Goal: Information Seeking & Learning: Learn about a topic

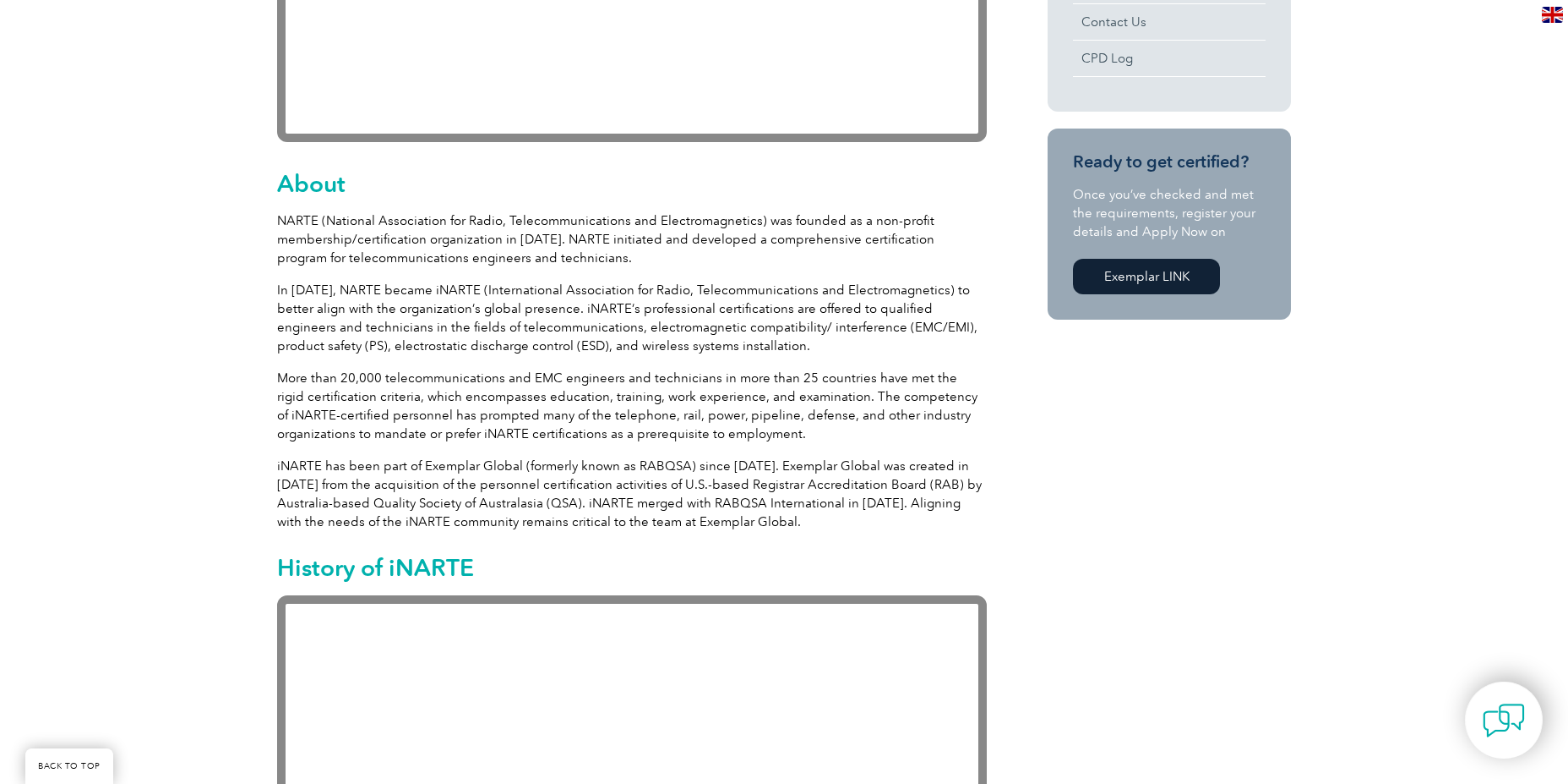
scroll to position [761, 0]
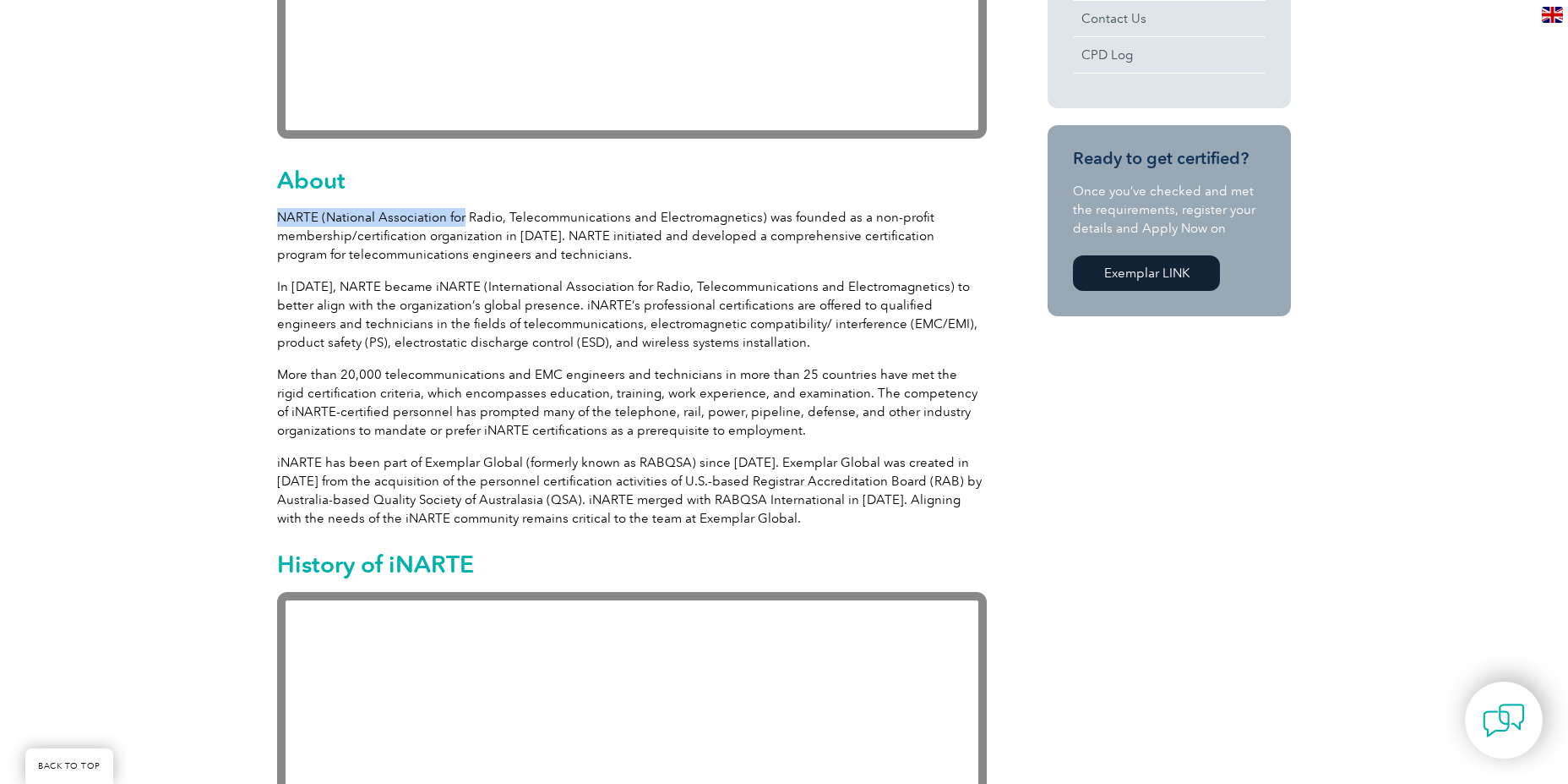
drag, startPoint x: 278, startPoint y: 216, endPoint x: 460, endPoint y: 211, distance: 182.1
click at [460, 211] on p "NARTE (National Association for Radio, Telecommunications and Electromagnetics)…" at bounding box center [631, 235] width 710 height 55
click at [419, 222] on p "NARTE (National Association for Radio, Telecommunications and Electromagnetics)…" at bounding box center [631, 235] width 710 height 55
drag, startPoint x: 547, startPoint y: 217, endPoint x: 669, endPoint y: 220, distance: 122.0
click at [669, 220] on p "NARTE (National Association for Radio, Telecommunications and Electromagnetics)…" at bounding box center [631, 235] width 710 height 55
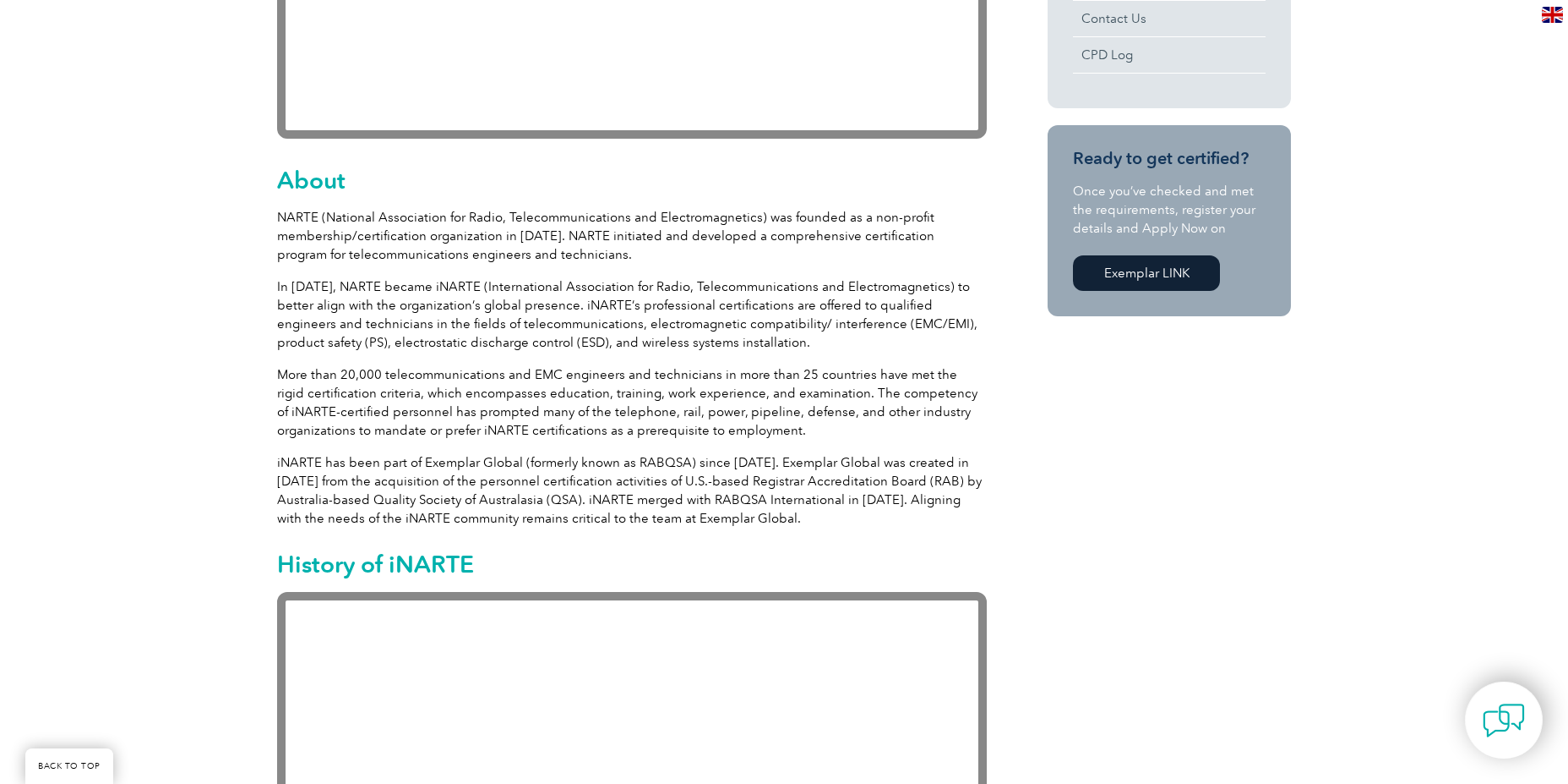
click at [733, 227] on p "NARTE (National Association for Radio, Telecommunications and Electromagnetics)…" at bounding box center [631, 235] width 710 height 55
drag, startPoint x: 379, startPoint y: 233, endPoint x: 522, endPoint y: 238, distance: 143.1
click at [522, 238] on p "NARTE (National Association for Radio, Telecommunications and Electromagnetics)…" at bounding box center [631, 235] width 710 height 55
click at [581, 242] on p "NARTE (National Association for Radio, Telecommunications and Electromagnetics)…" at bounding box center [631, 235] width 710 height 55
drag, startPoint x: 603, startPoint y: 239, endPoint x: 839, endPoint y: 242, distance: 236.0
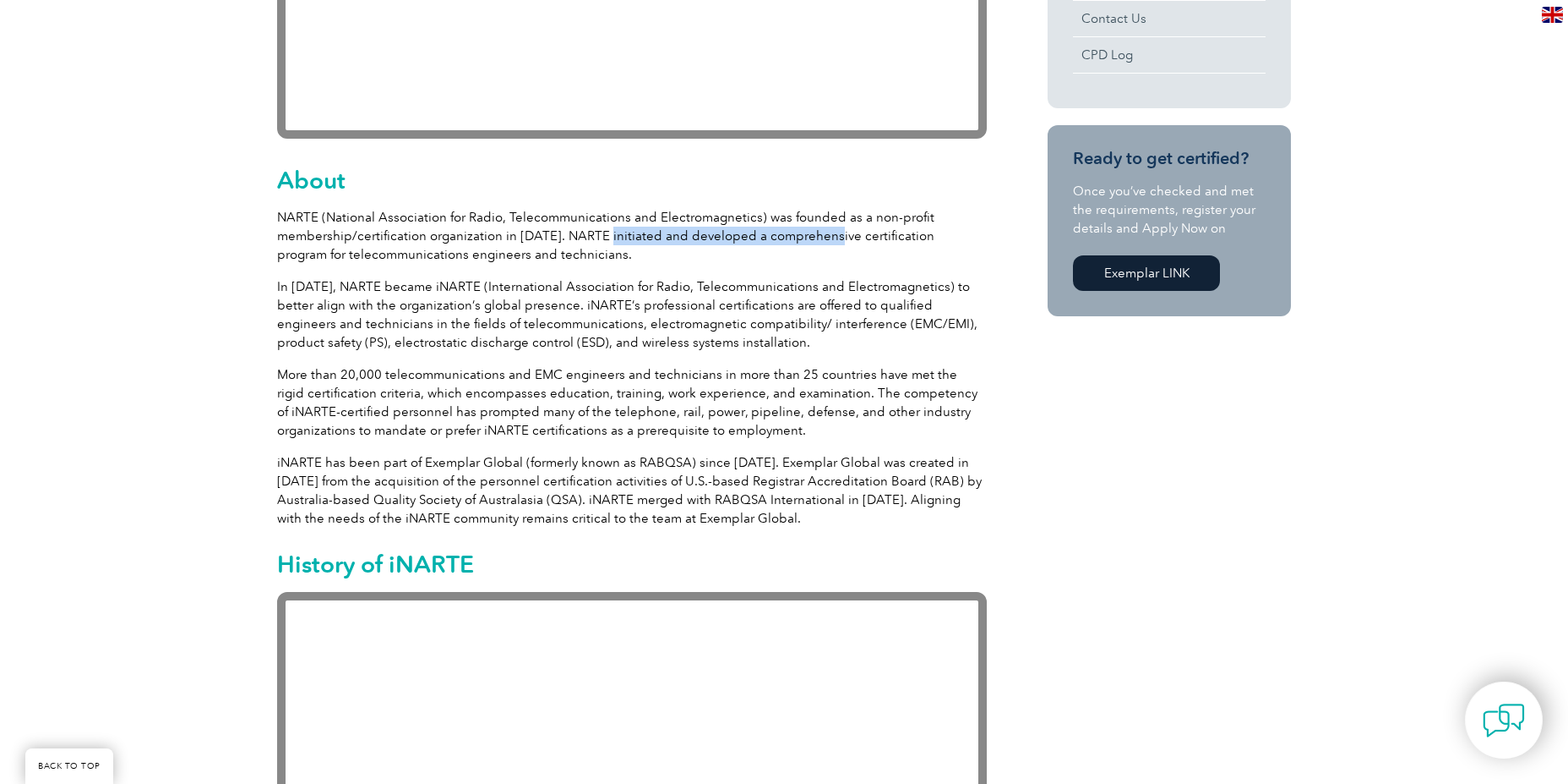
click at [836, 242] on p "NARTE (National Association for Radio, Telecommunications and Electromagnetics)…" at bounding box center [631, 235] width 710 height 55
click at [844, 243] on p "NARTE (National Association for Radio, Telecommunications and Electromagnetics)…" at bounding box center [631, 235] width 710 height 55
drag, startPoint x: 286, startPoint y: 290, endPoint x: 374, endPoint y: 294, distance: 88.1
click at [374, 294] on p "In [DATE], NARTE became iNARTE (International Association for Radio, Telecommun…" at bounding box center [631, 314] width 710 height 75
click at [614, 319] on p "In [DATE], NARTE became iNARTE (International Association for Radio, Telecommun…" at bounding box center [631, 314] width 710 height 75
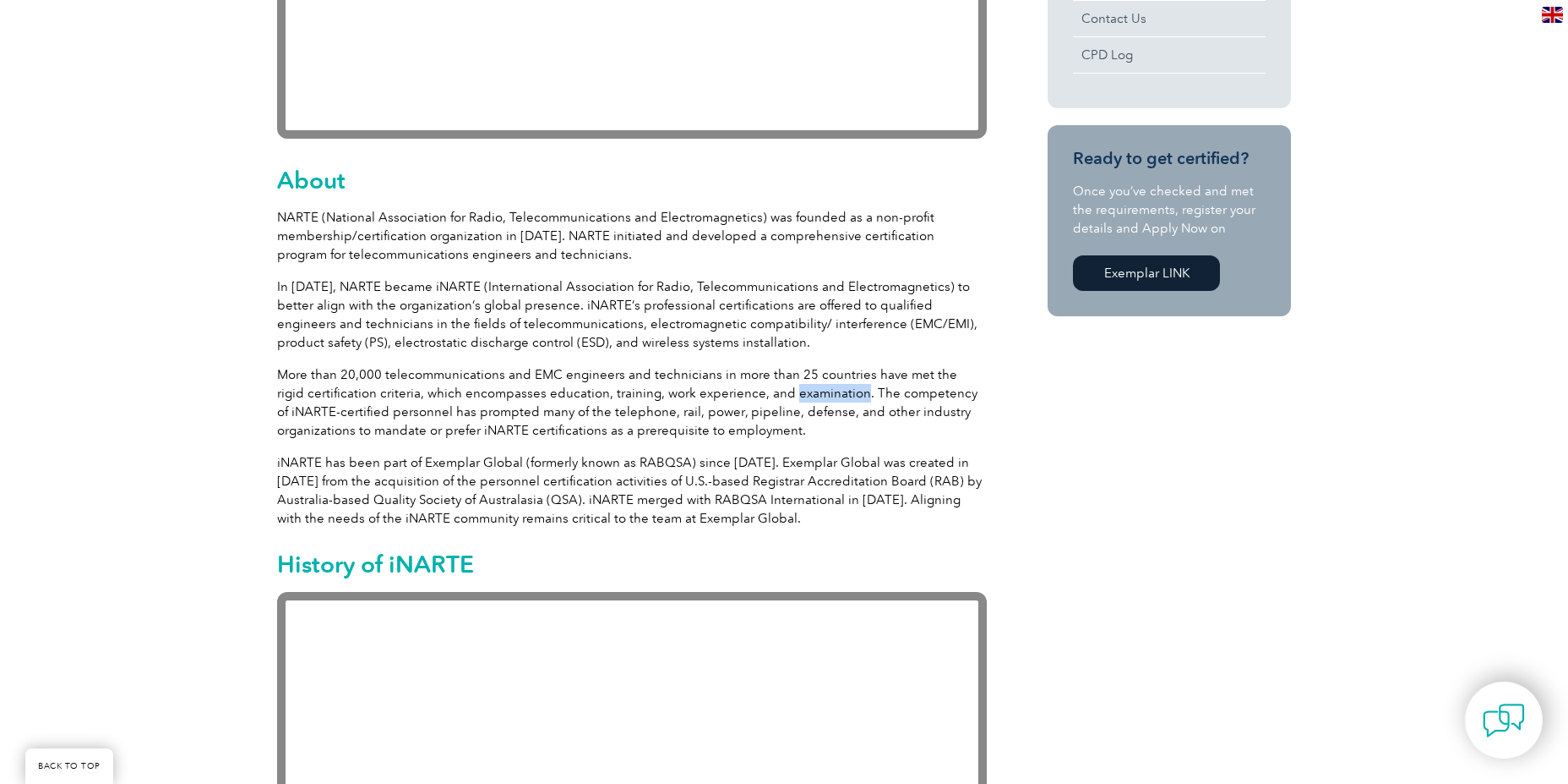
drag, startPoint x: 755, startPoint y: 395, endPoint x: 824, endPoint y: 392, distance: 69.1
click at [824, 392] on p "More than 20,000 telecommunications and EMC engineers and technicians in more t…" at bounding box center [631, 402] width 710 height 75
copy p "examination"
click at [478, 298] on p "In [DATE], NARTE became iNARTE (International Association for Radio, Telecommun…" at bounding box center [631, 314] width 710 height 75
drag, startPoint x: 744, startPoint y: 238, endPoint x: 833, endPoint y: 238, distance: 89.0
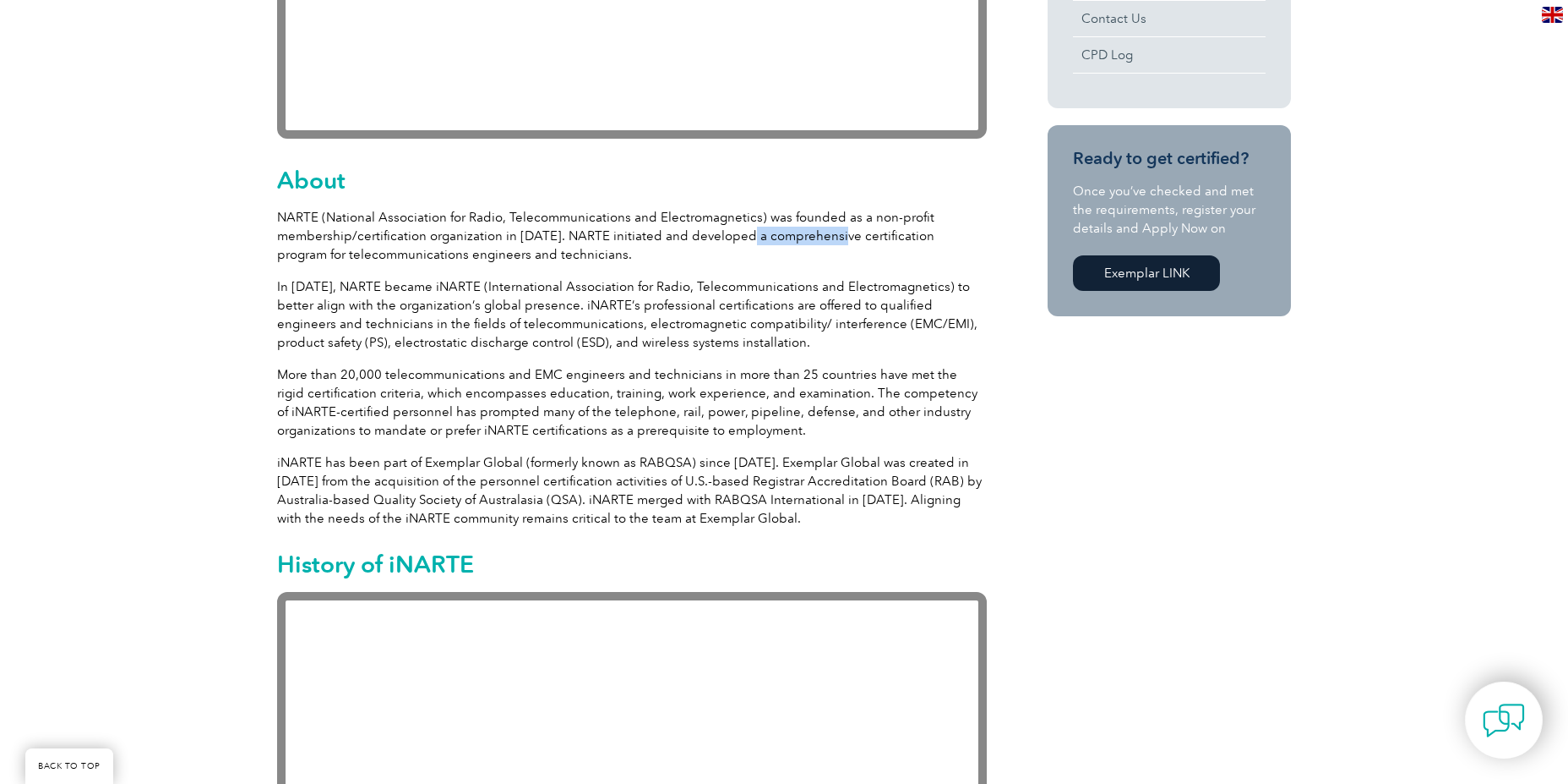
click at [833, 238] on p "NARTE (National Association for Radio, Telecommunications and Electromagnetics)…" at bounding box center [631, 235] width 710 height 55
copy p "comprehensive"
click at [702, 313] on p "In [DATE], NARTE became iNARTE (International Association for Radio, Telecommun…" at bounding box center [631, 314] width 710 height 75
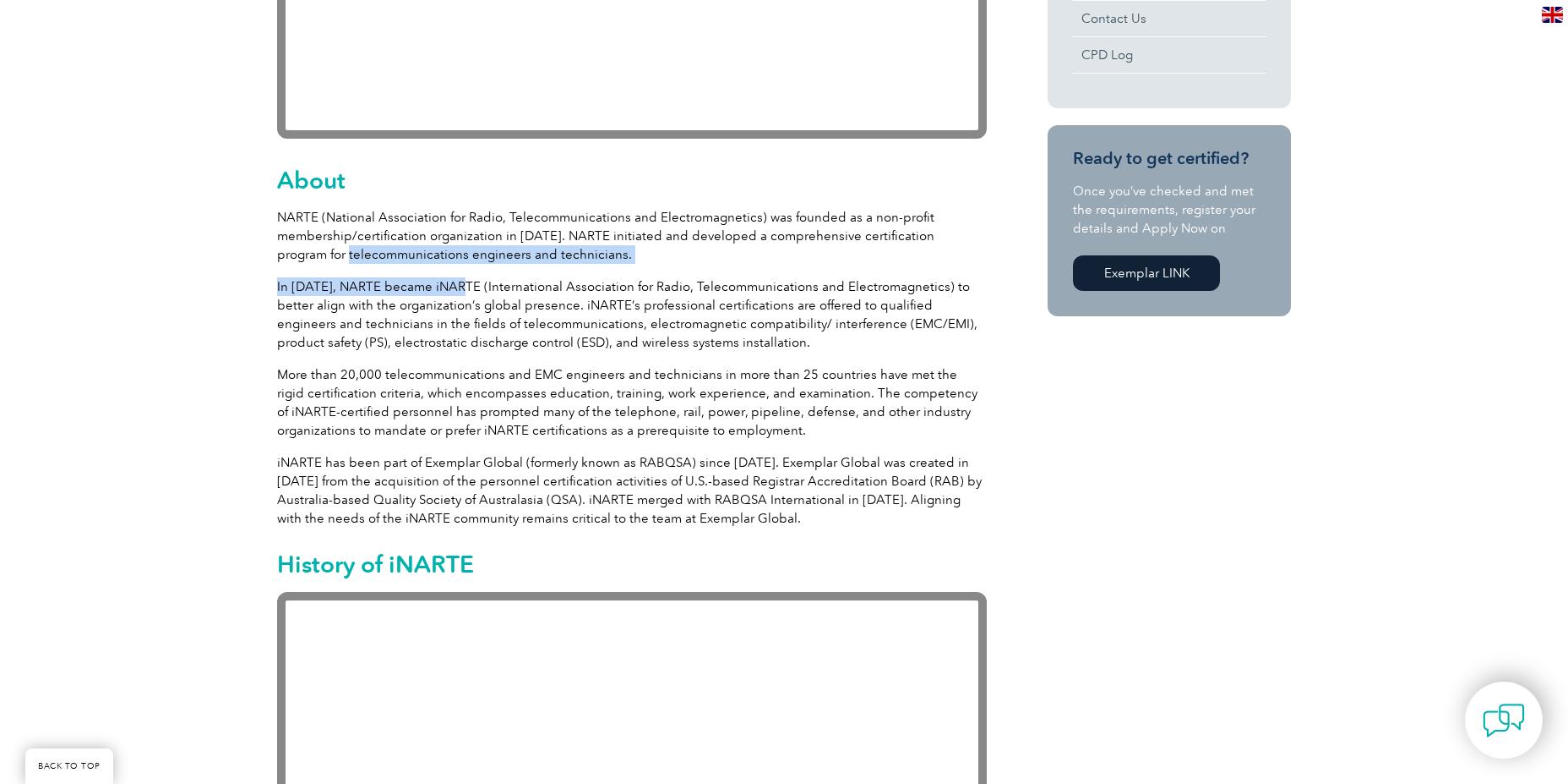
drag, startPoint x: 285, startPoint y: 256, endPoint x: 448, endPoint y: 296, distance: 167.8
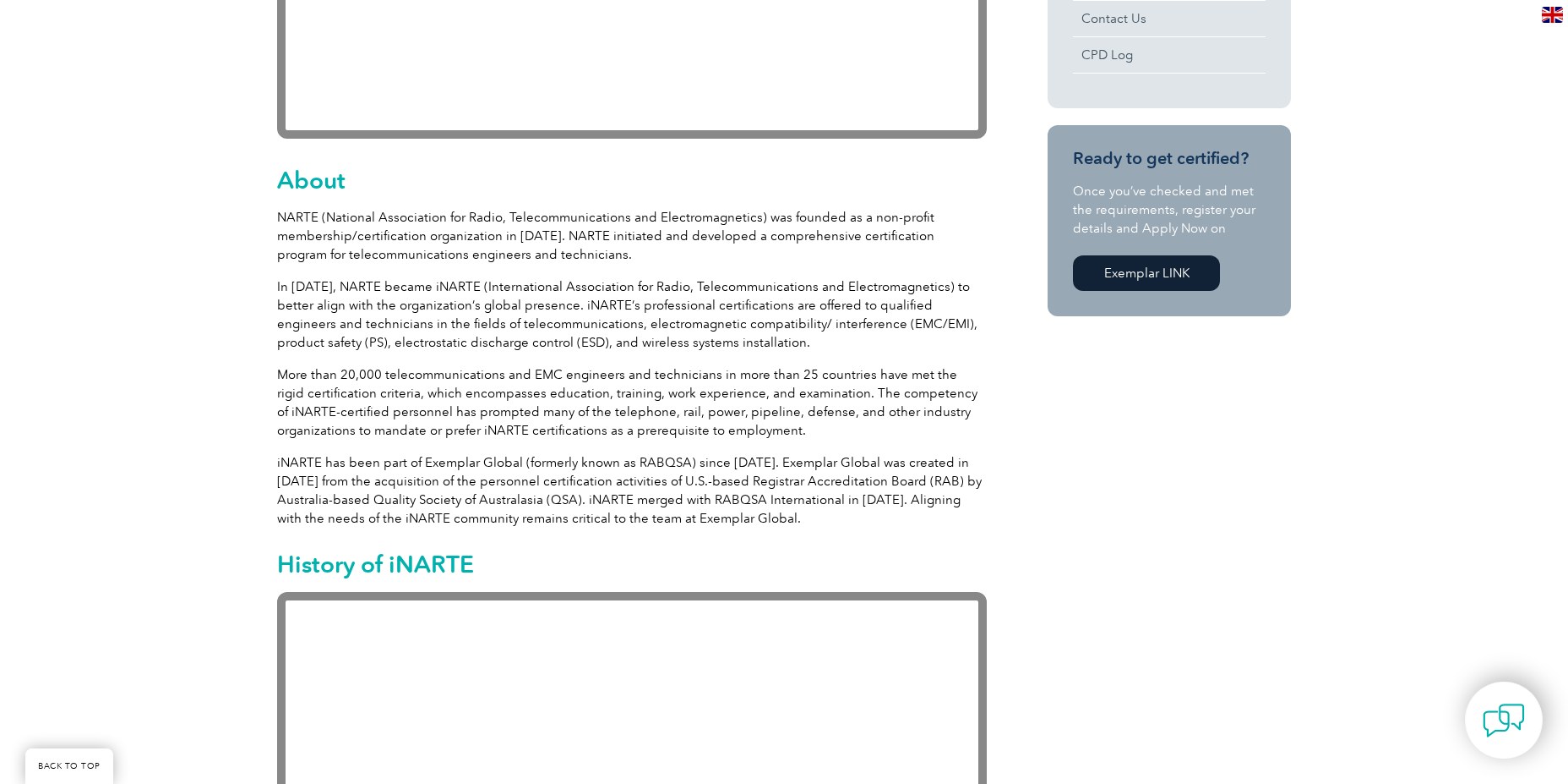
click at [376, 304] on p "In [DATE], NARTE became iNARTE (International Association for Radio, Telecommun…" at bounding box center [631, 314] width 710 height 75
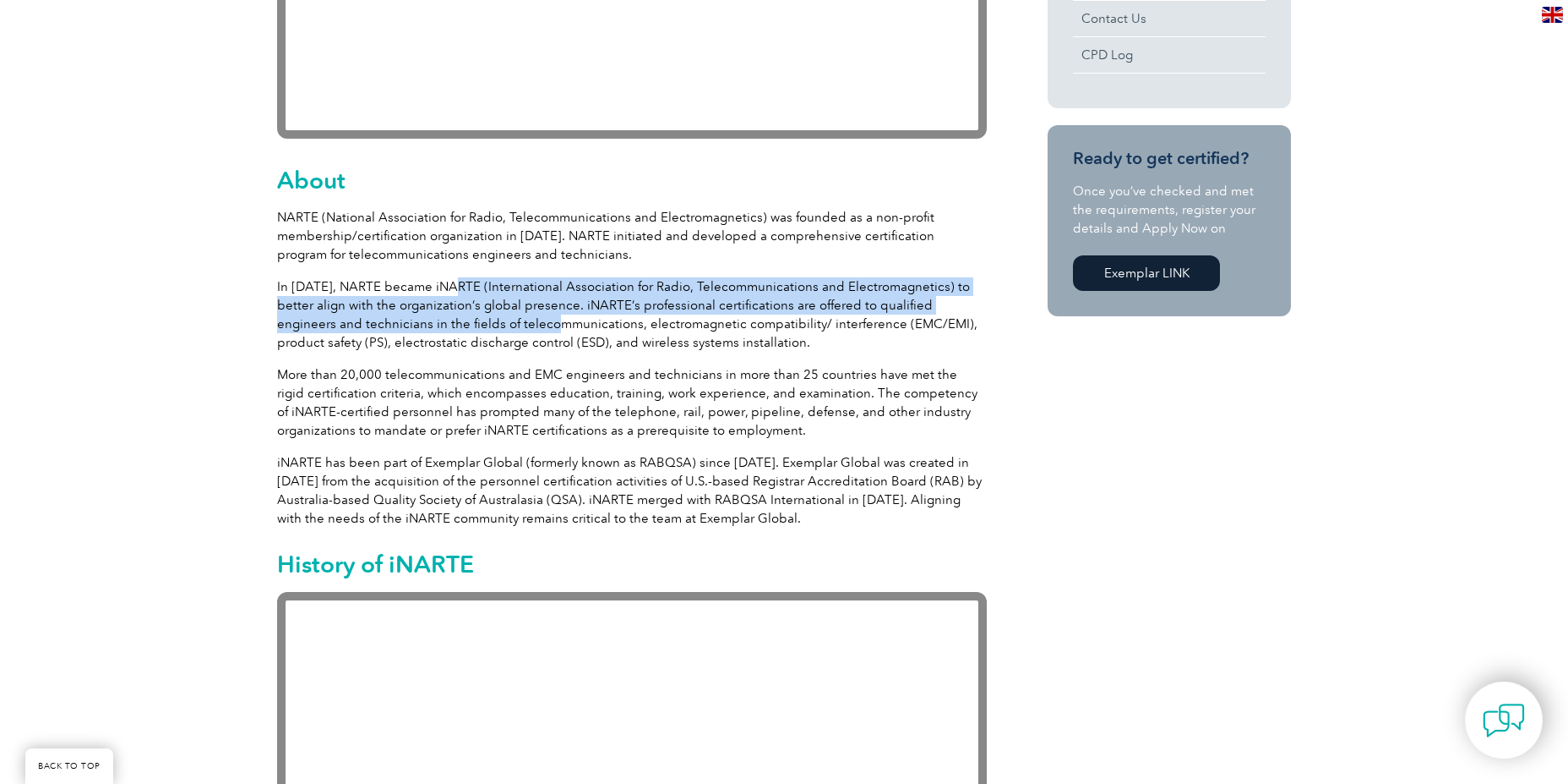
drag, startPoint x: 456, startPoint y: 292, endPoint x: 461, endPoint y: 325, distance: 33.4
click at [473, 325] on p "In [DATE], NARTE became iNARTE (International Association for Radio, Telecommun…" at bounding box center [631, 314] width 710 height 75
click at [460, 325] on p "In [DATE], NARTE became iNARTE (International Association for Radio, Telecommun…" at bounding box center [631, 314] width 710 height 75
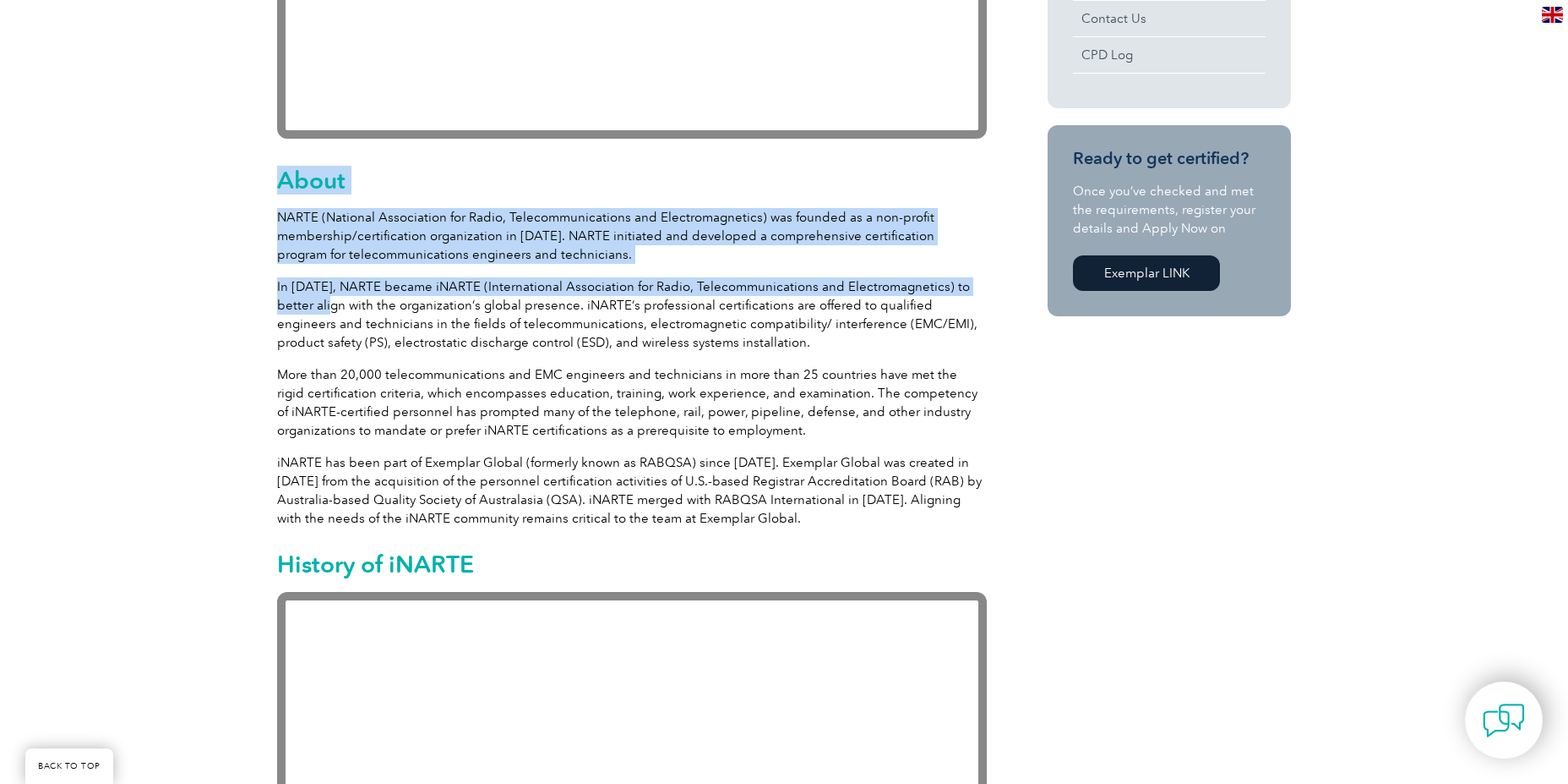
drag, startPoint x: 276, startPoint y: 306, endPoint x: 307, endPoint y: 304, distance: 31.1
click at [307, 304] on p "In [DATE], NARTE became iNARTE (International Association for Radio, Telecommun…" at bounding box center [631, 314] width 710 height 75
click at [281, 306] on p "In [DATE], NARTE became iNARTE (International Association for Radio, Telecommun…" at bounding box center [631, 314] width 710 height 75
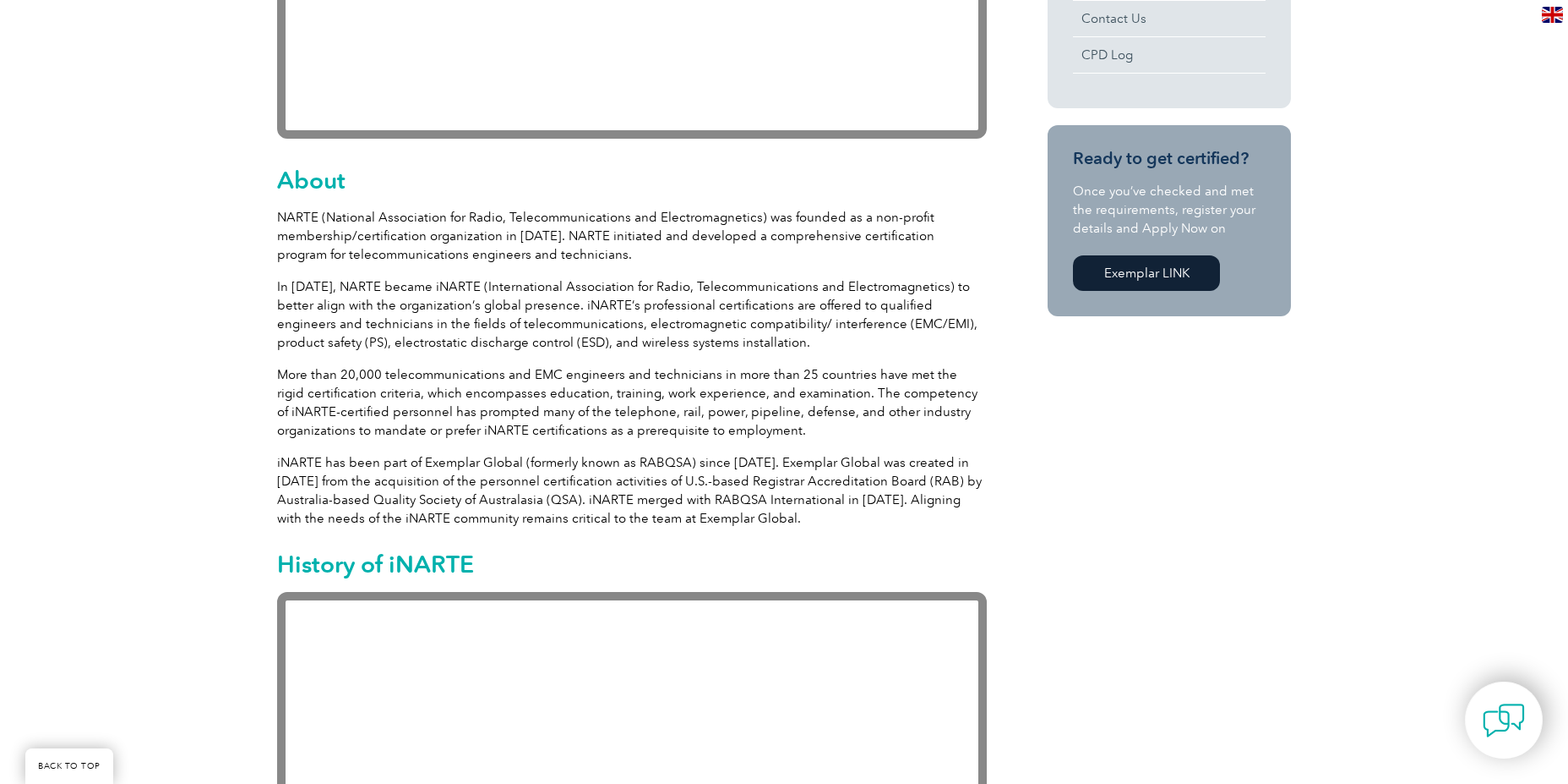
drag, startPoint x: 278, startPoint y: 306, endPoint x: 304, endPoint y: 306, distance: 26.0
click at [304, 306] on p "In [DATE], NARTE became iNARTE (International Association for Radio, Telecommun…" at bounding box center [631, 314] width 710 height 75
copy p "align"
click at [398, 312] on p "In [DATE], NARTE became iNARTE (International Association for Radio, Telecommun…" at bounding box center [631, 314] width 710 height 75
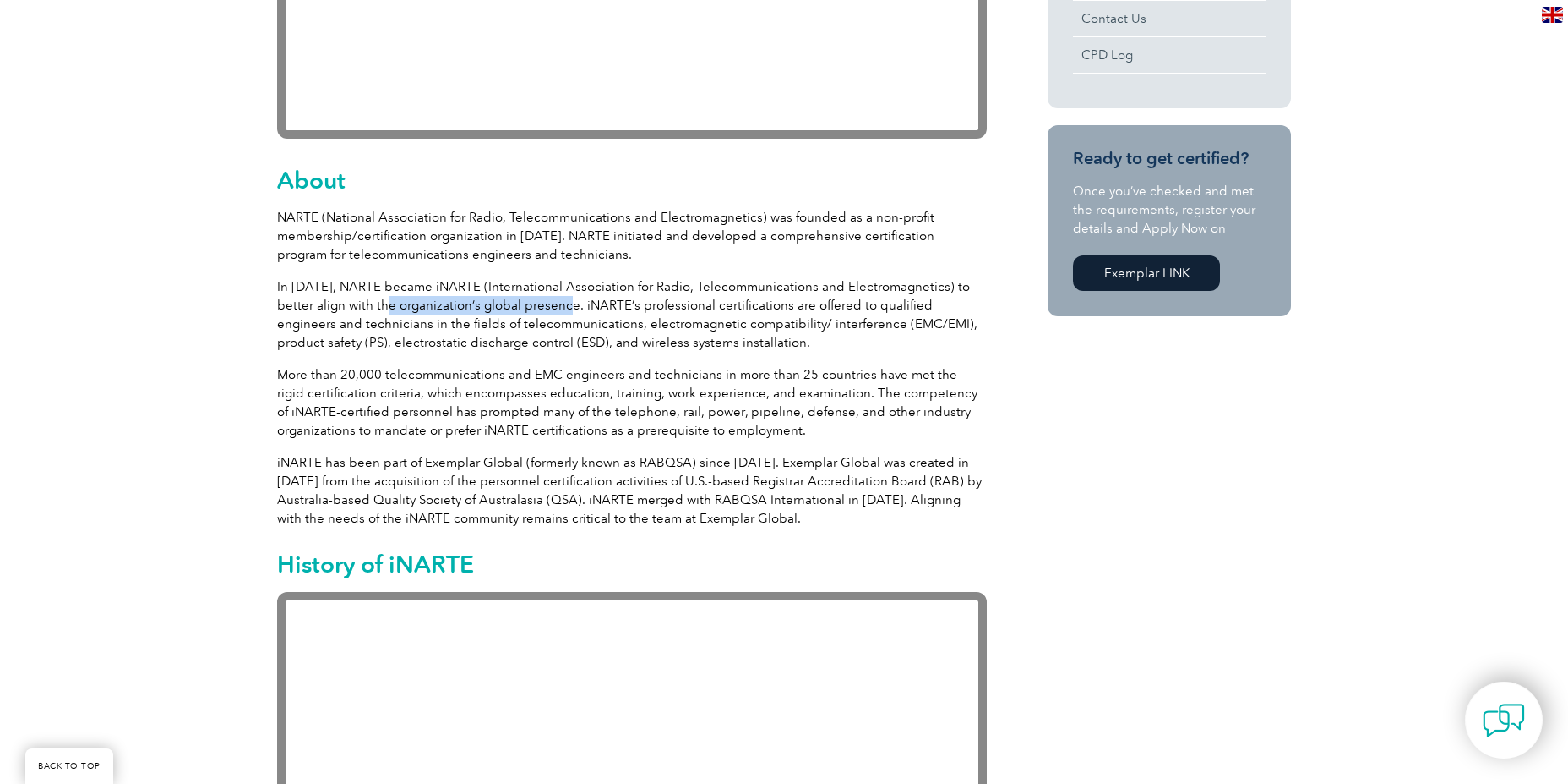
drag, startPoint x: 356, startPoint y: 308, endPoint x: 537, endPoint y: 309, distance: 181.0
click at [537, 309] on p "In [DATE], NARTE became iNARTE (International Association for Radio, Telecommun…" at bounding box center [631, 314] width 710 height 75
copy p "organization’s global presence."
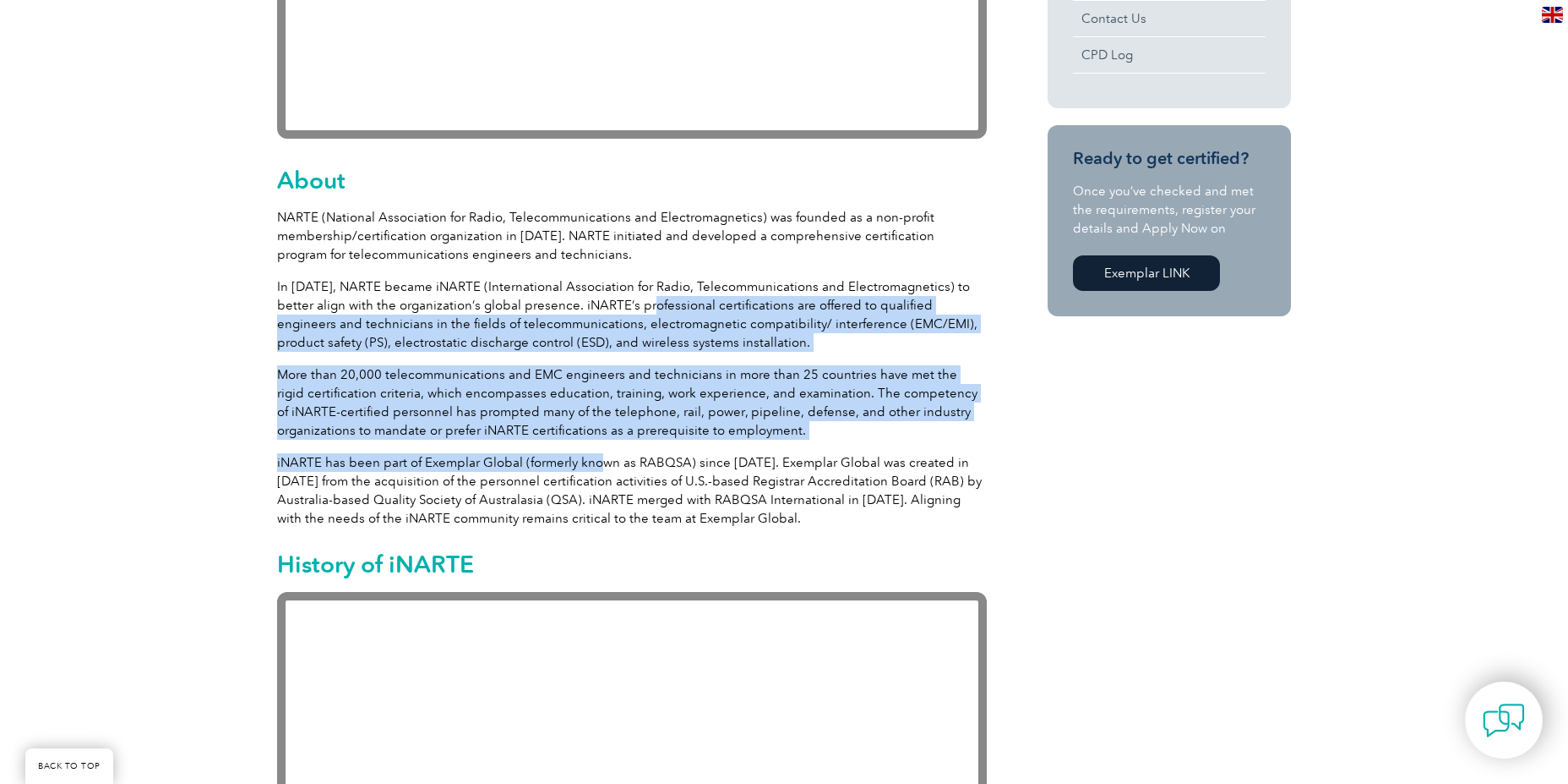
drag, startPoint x: 623, startPoint y: 303, endPoint x: 605, endPoint y: 458, distance: 156.0
click at [605, 458] on p "iNARTE has been part of Exemplar Global (formerly known as RABQSA) since [DATE]…" at bounding box center [631, 490] width 710 height 75
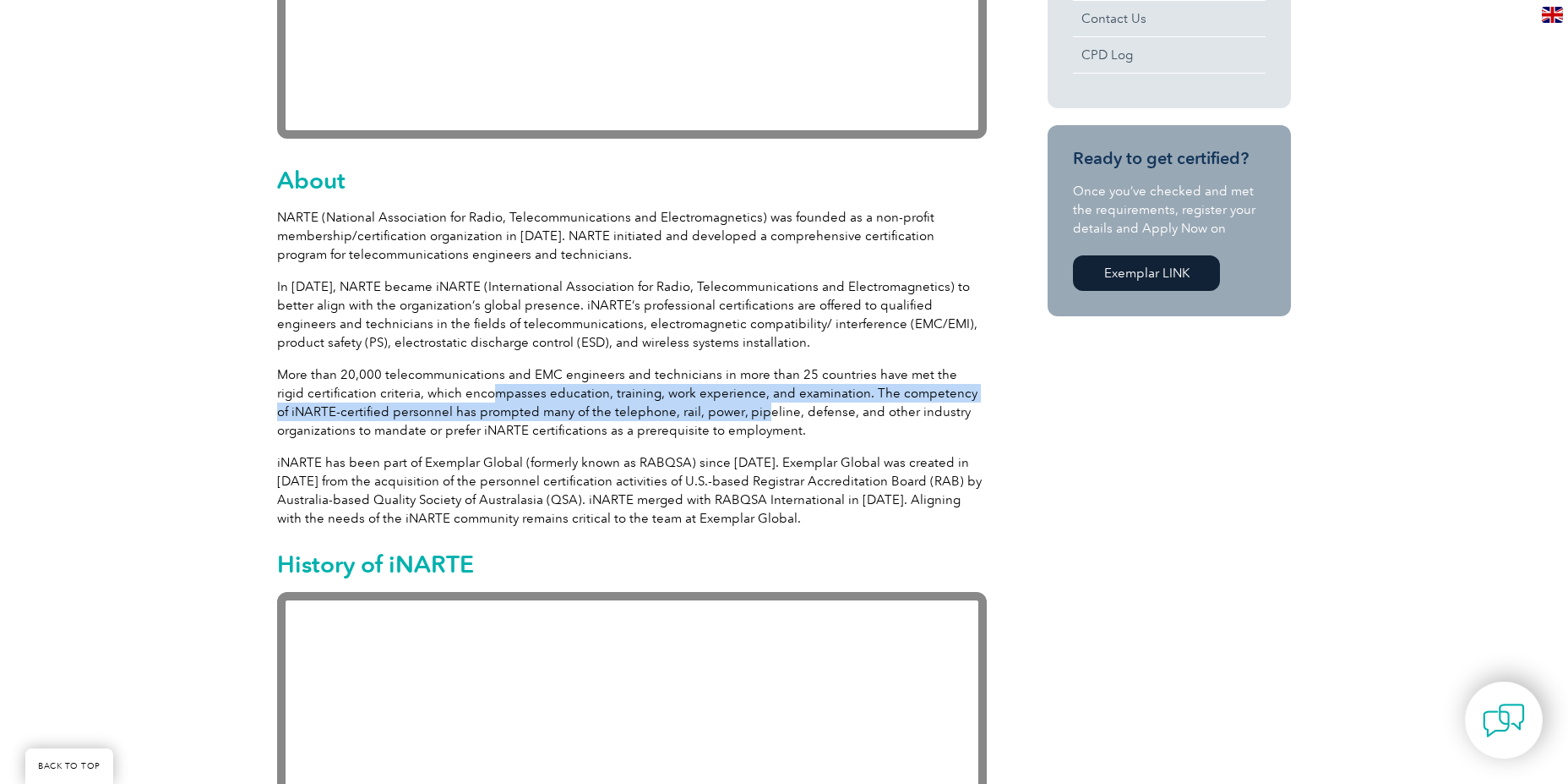
drag, startPoint x: 538, startPoint y: 405, endPoint x: 750, endPoint y: 402, distance: 212.0
click at [750, 402] on p "More than 20,000 telecommunications and EMC engineers and technicians in more t…" at bounding box center [631, 402] width 710 height 75
drag, startPoint x: 615, startPoint y: 394, endPoint x: 426, endPoint y: 417, distance: 190.4
click at [426, 417] on p "More than 20,000 telecommunications and EMC engineers and technicians in more t…" at bounding box center [631, 402] width 710 height 75
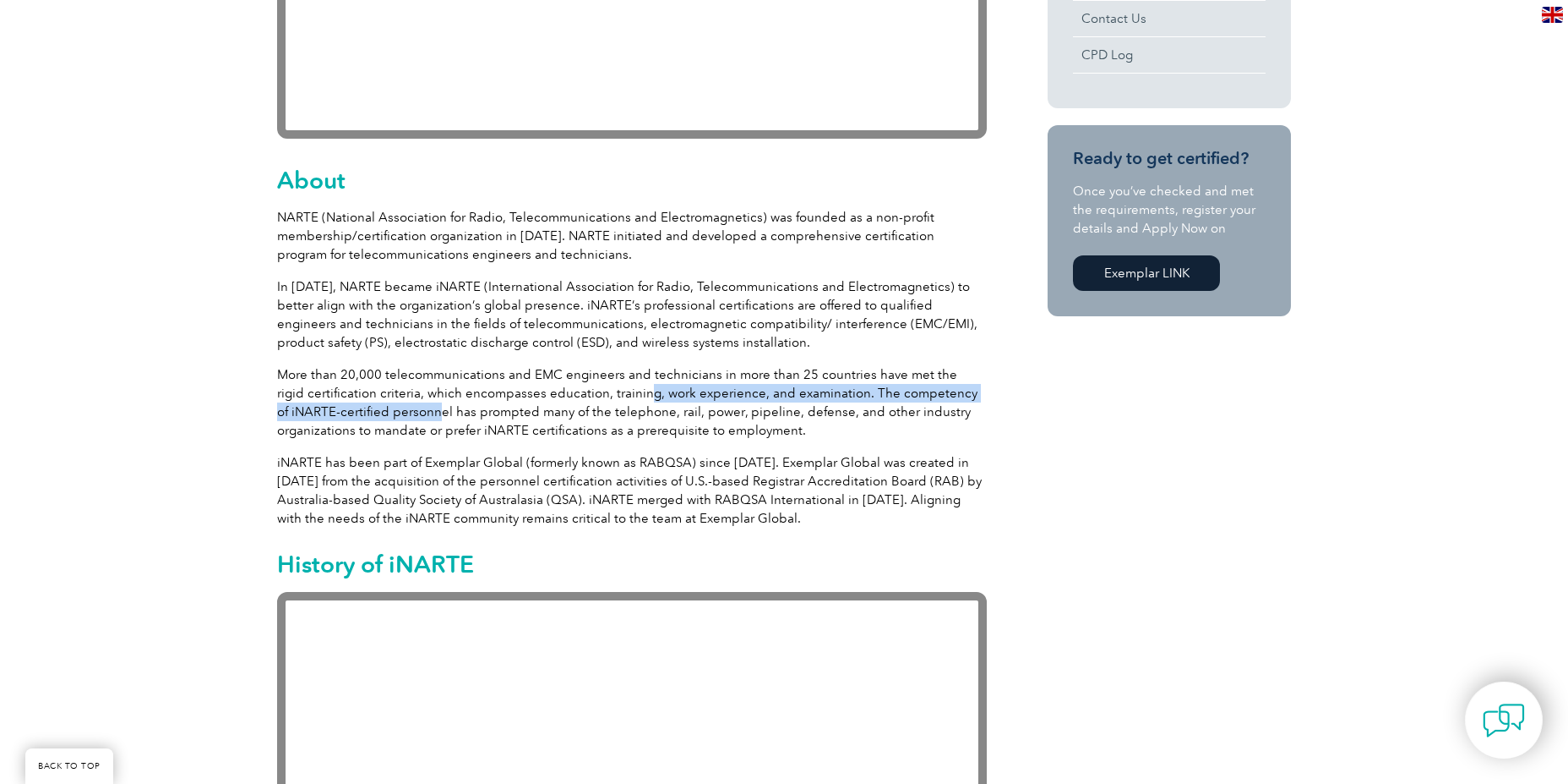
click at [426, 417] on p "More than 20,000 telecommunications and EMC engineers and technicians in more t…" at bounding box center [631, 402] width 710 height 75
drag, startPoint x: 374, startPoint y: 414, endPoint x: 517, endPoint y: 419, distance: 143.1
click at [517, 419] on p "More than 20,000 telecommunications and EMC engineers and technicians in more t…" at bounding box center [631, 402] width 710 height 75
copy p "personnel has prompted"
click at [573, 414] on p "More than 20,000 telecommunications and EMC engineers and technicians in more t…" at bounding box center [631, 402] width 710 height 75
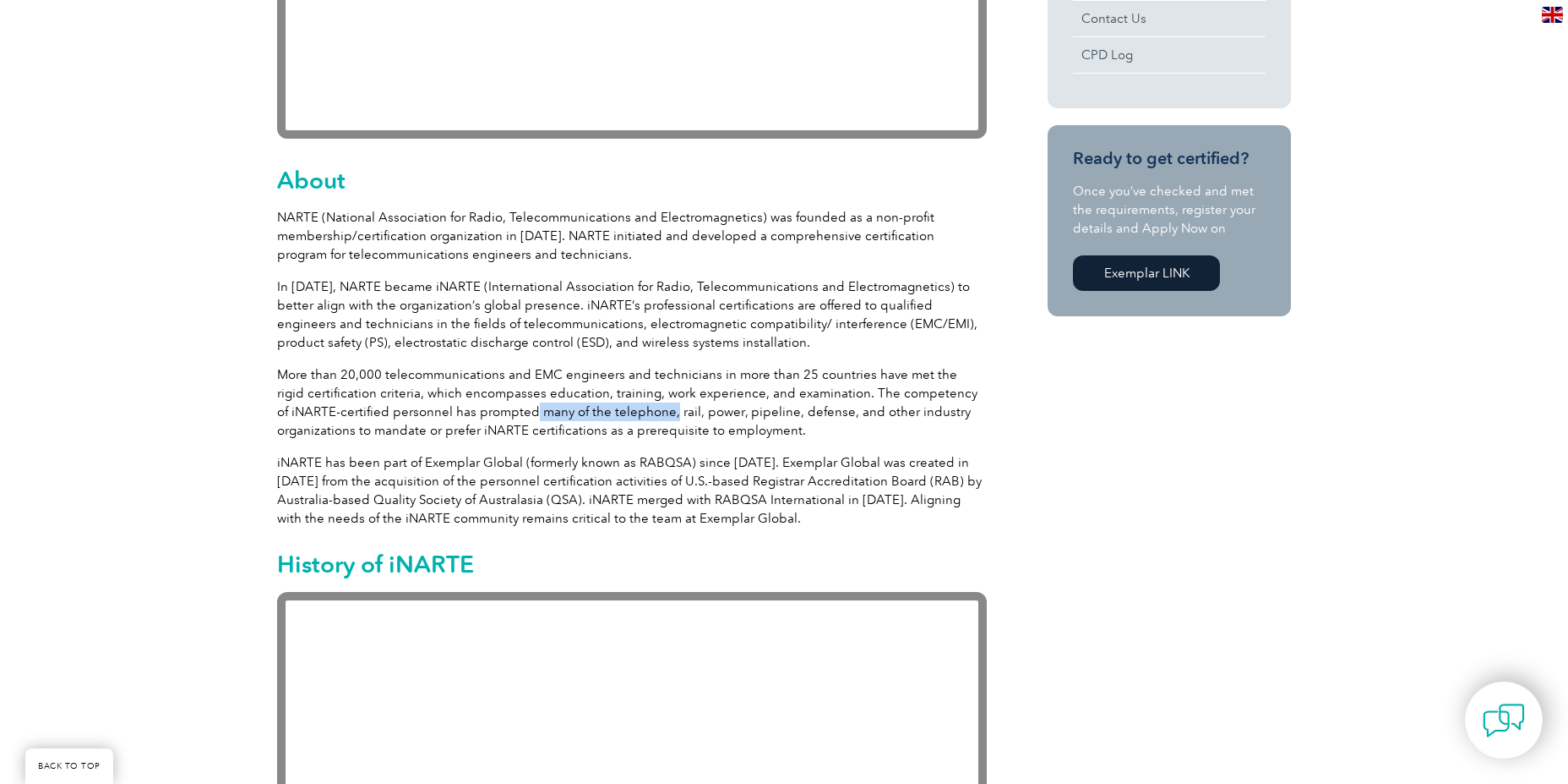
drag, startPoint x: 519, startPoint y: 414, endPoint x: 657, endPoint y: 415, distance: 138.0
click at [657, 415] on p "More than 20,000 telecommunications and EMC engineers and technicians in more t…" at bounding box center [631, 402] width 710 height 75
click at [688, 420] on p "More than 20,000 telecommunications and EMC engineers and technicians in more t…" at bounding box center [631, 402] width 710 height 75
drag, startPoint x: 662, startPoint y: 416, endPoint x: 791, endPoint y: 415, distance: 129.0
click at [791, 415] on p "More than 20,000 telecommunications and EMC engineers and technicians in more t…" at bounding box center [631, 402] width 710 height 75
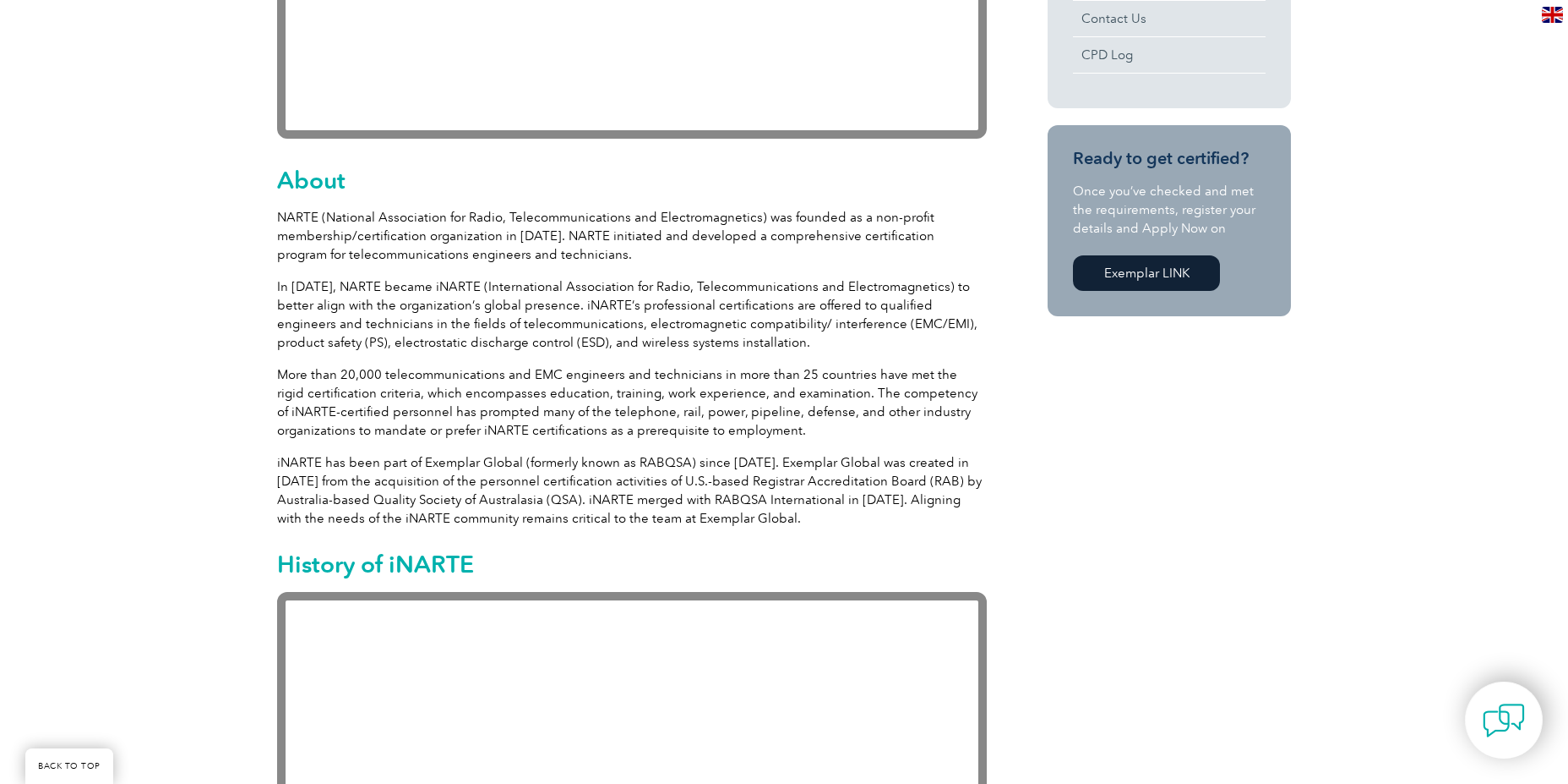
click at [636, 421] on p "More than 20,000 telecommunications and EMC engineers and technicians in more t…" at bounding box center [631, 402] width 710 height 75
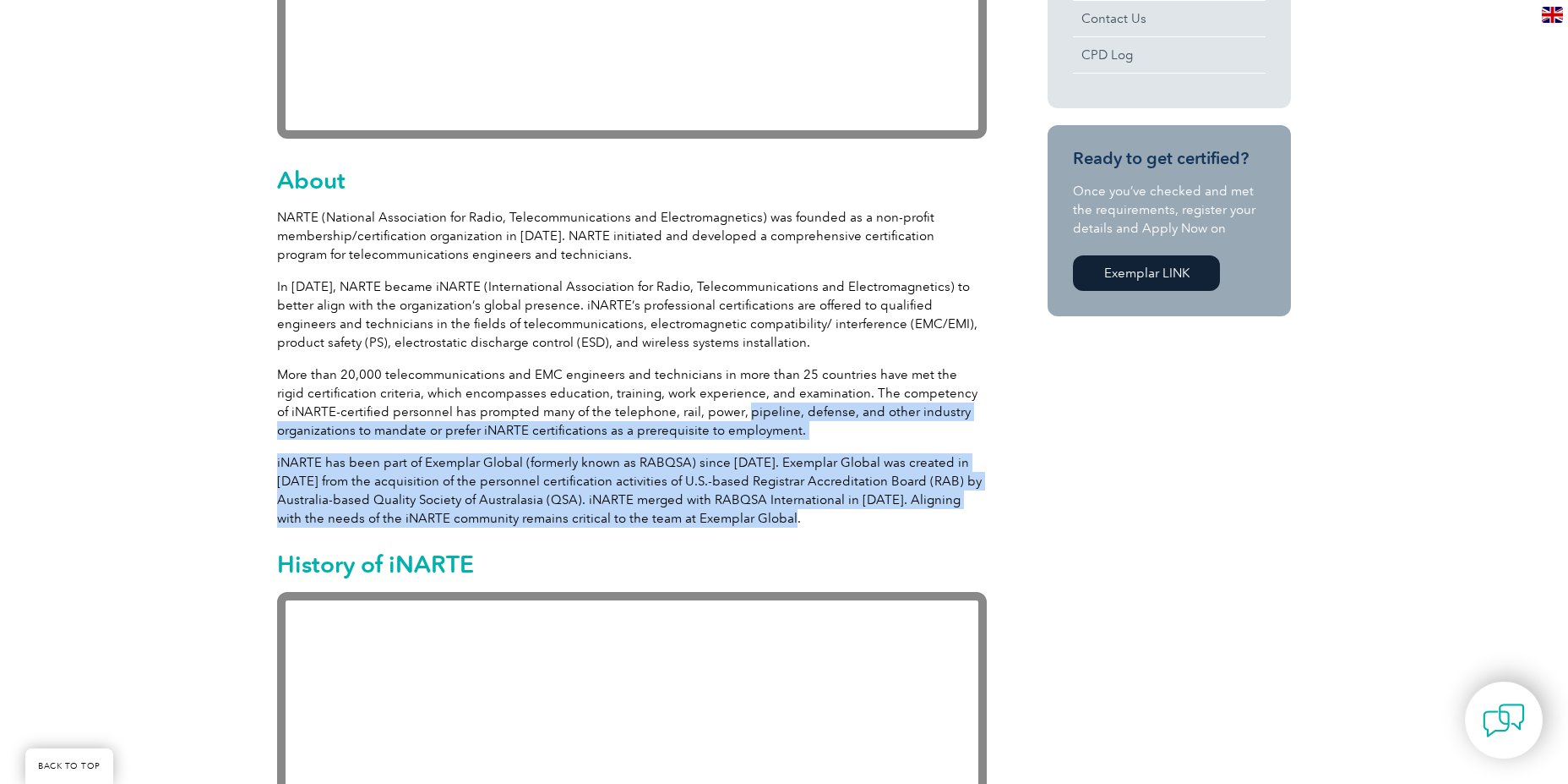
drag, startPoint x: 726, startPoint y: 415, endPoint x: 771, endPoint y: 519, distance: 113.3
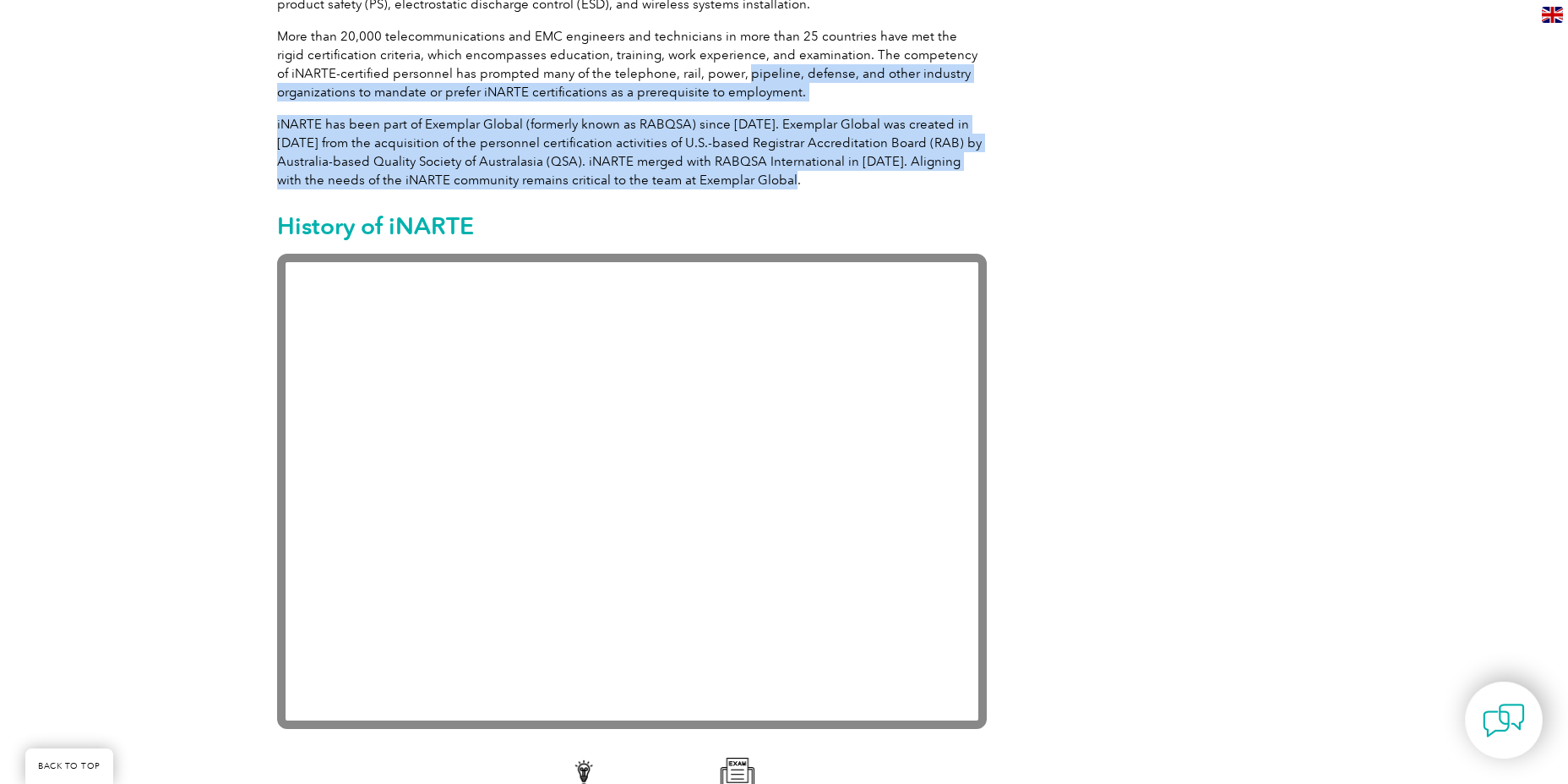
scroll to position [1183, 0]
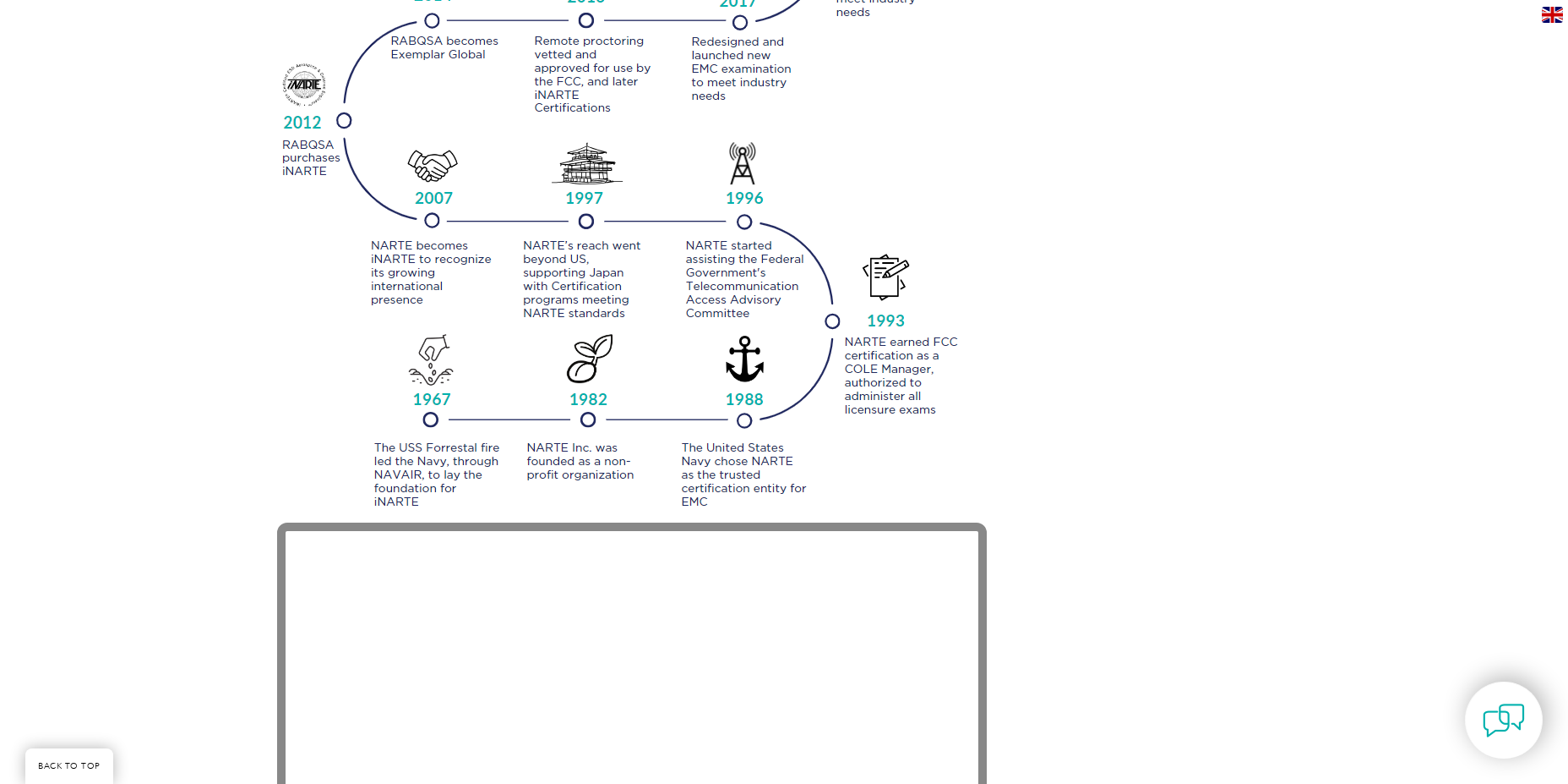
scroll to position [1691, 0]
